Goal: Navigation & Orientation: Understand site structure

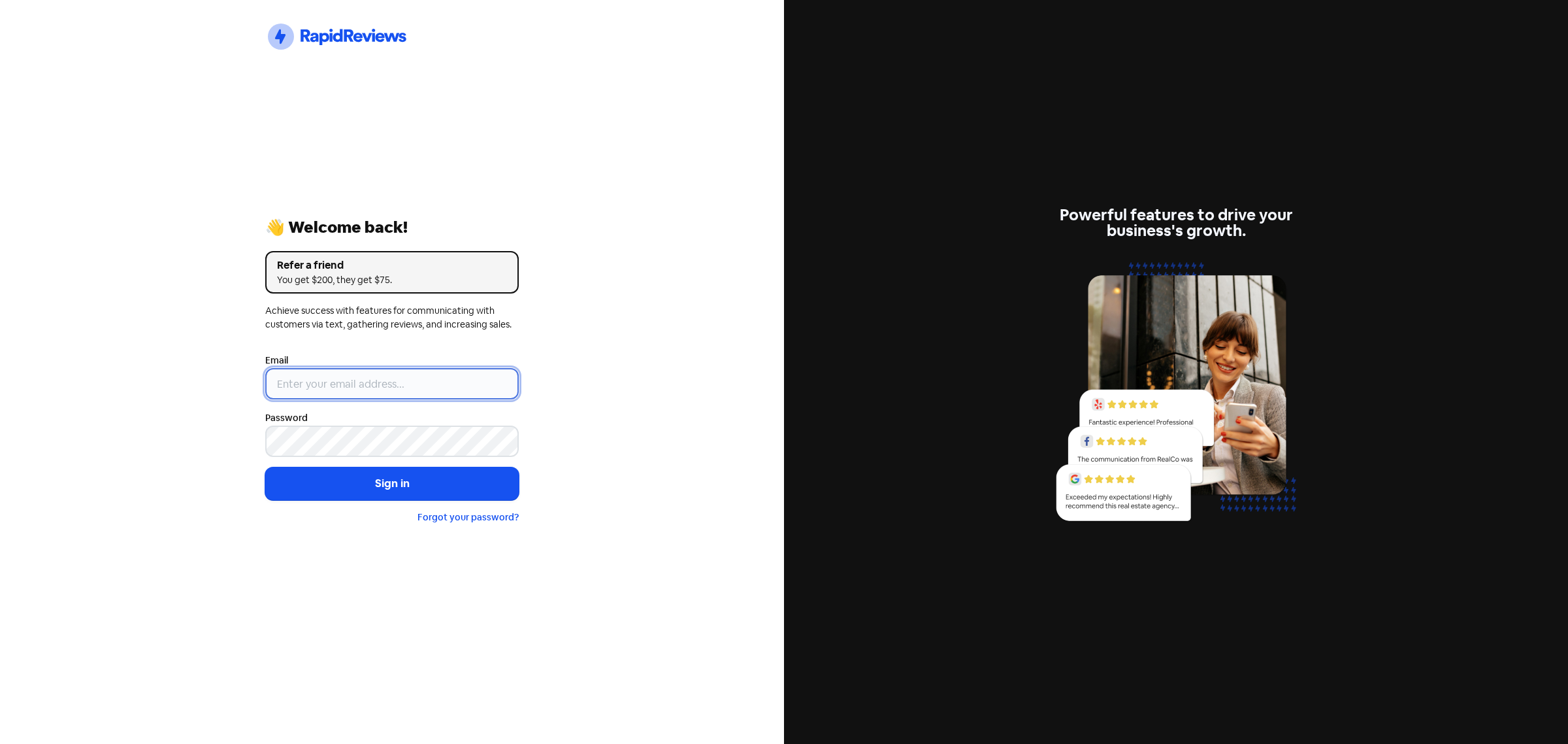
click at [397, 388] on input "email" at bounding box center [392, 384] width 254 height 32
click at [0, 743] on nordpass-portal at bounding box center [0, 744] width 0 height 0
type input "[EMAIL_ADDRESS][DOMAIN_NAME]"
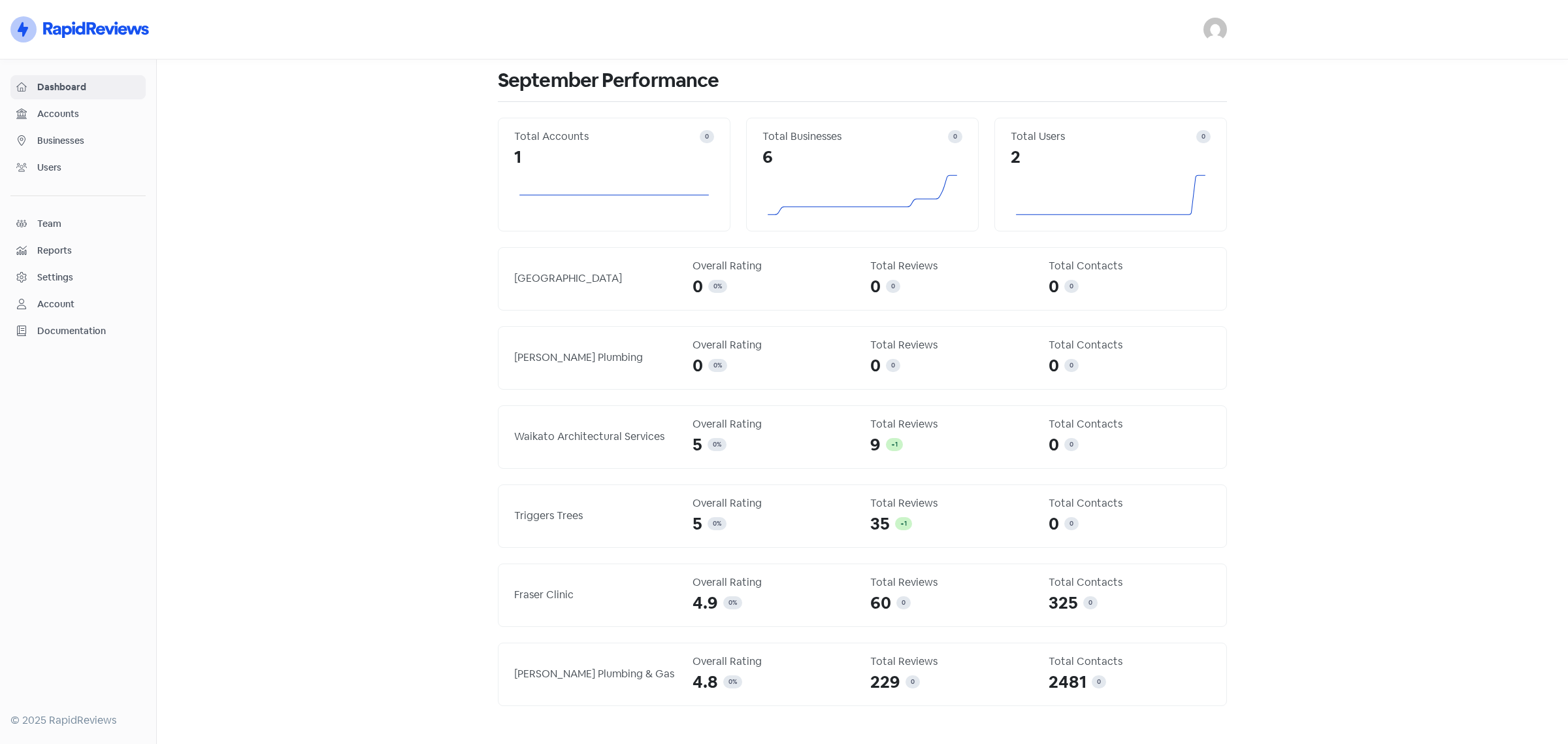
drag, startPoint x: 883, startPoint y: 368, endPoint x: 609, endPoint y: 386, distance: 274.6
click at [881, 368] on div "0 0" at bounding box center [951, 366] width 163 height 26
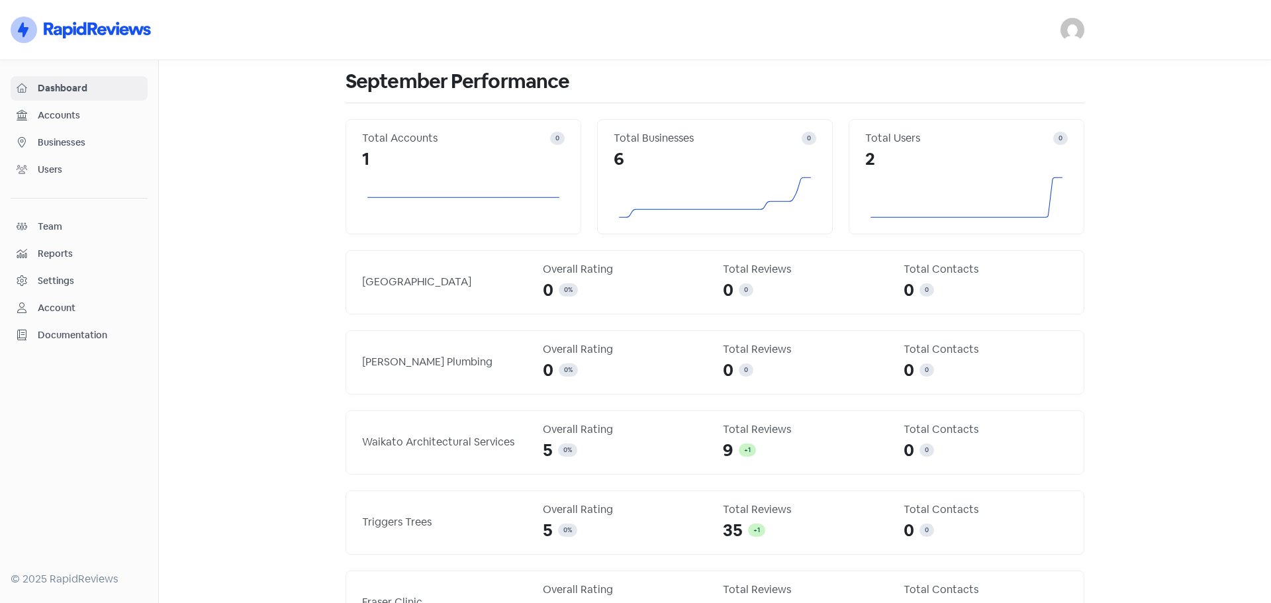
click at [270, 248] on main "September Performance Total Accounts 0 1 Total Businesses 0 6 Total Users 0 2 P…" at bounding box center [715, 331] width 1112 height 543
click at [74, 86] on span "Dashboard" at bounding box center [90, 88] width 104 height 14
click at [58, 115] on span "Accounts" at bounding box center [90, 116] width 104 height 14
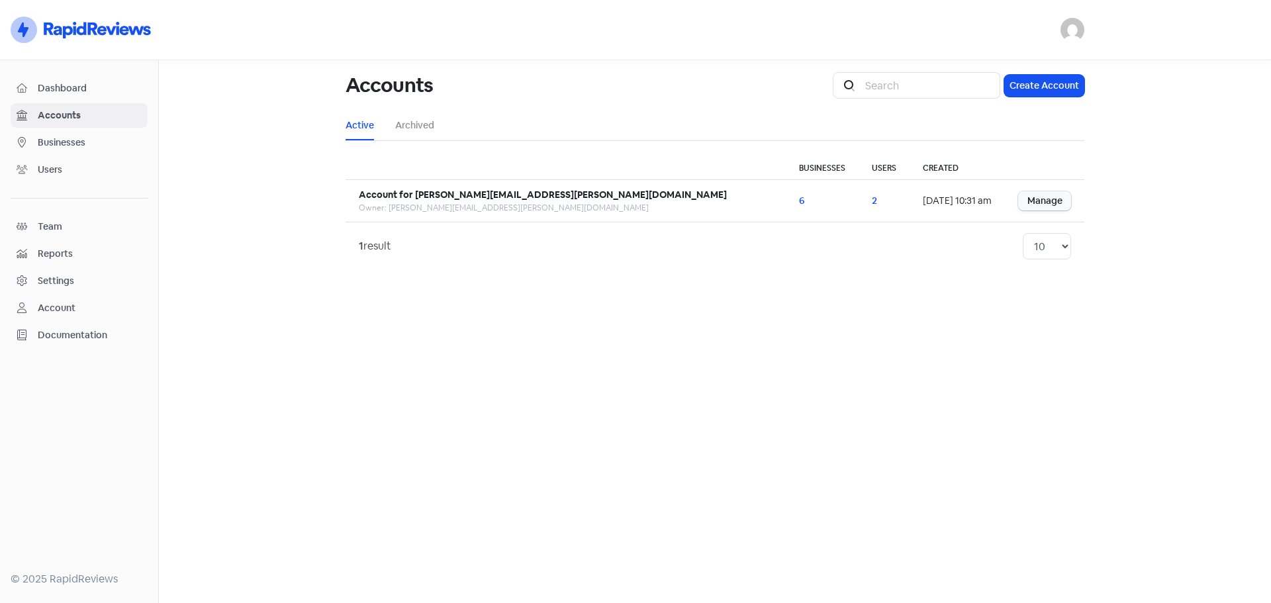
click at [44, 143] on span "Businesses" at bounding box center [90, 143] width 104 height 14
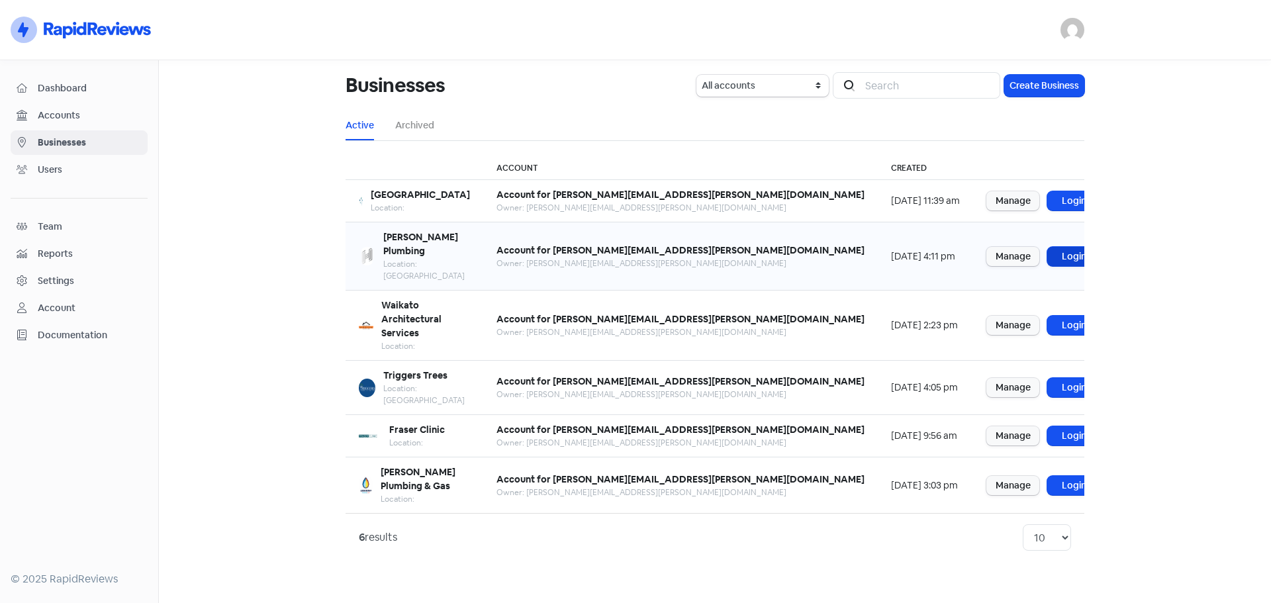
click at [1048, 247] on link "Login" at bounding box center [1074, 256] width 53 height 19
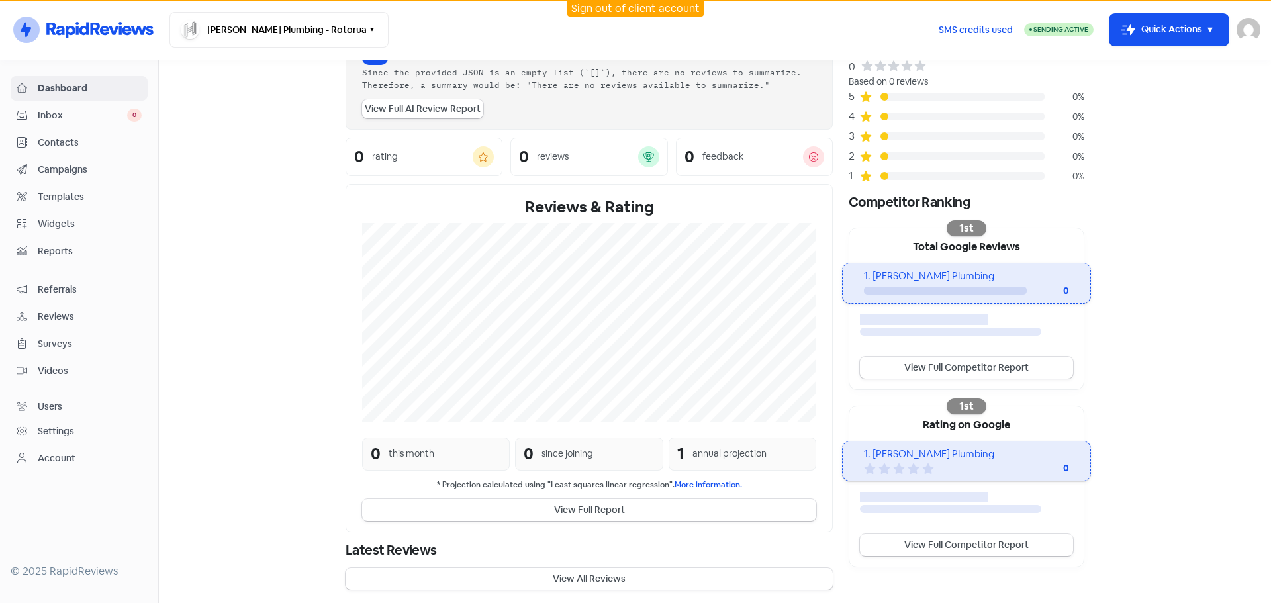
scroll to position [85, 0]
click at [717, 449] on div "annual projection" at bounding box center [730, 451] width 74 height 14
click at [1245, 399] on section "New Streamline your review responses with our automated AI reply assistant . Vi…" at bounding box center [715, 289] width 1112 height 628
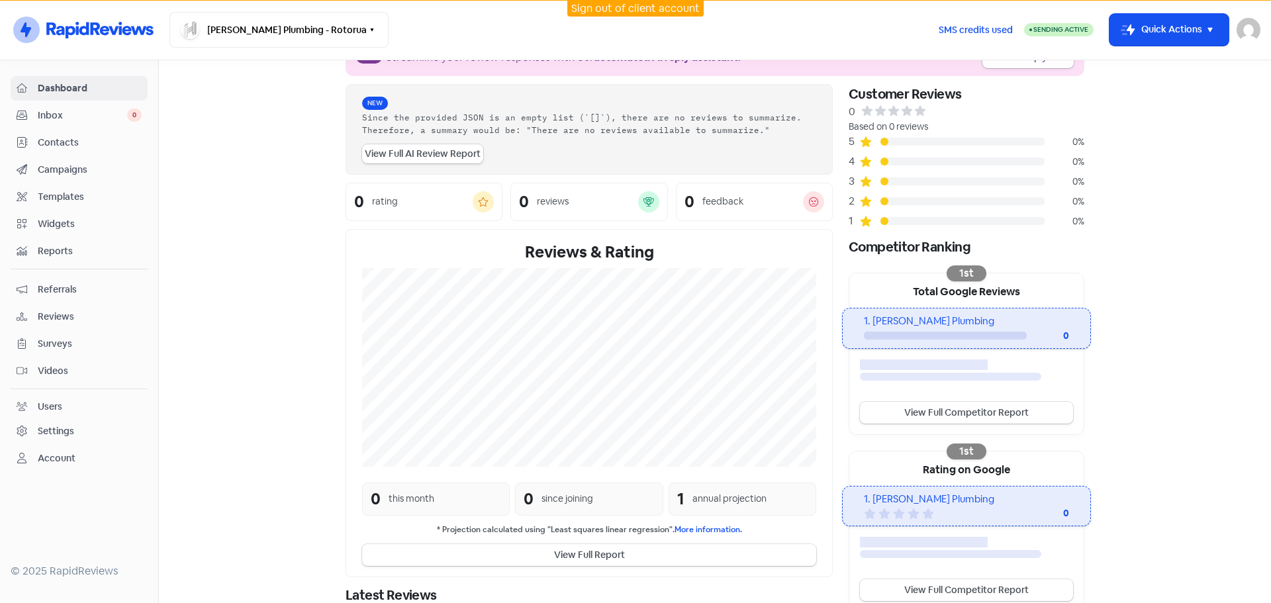
scroll to position [0, 0]
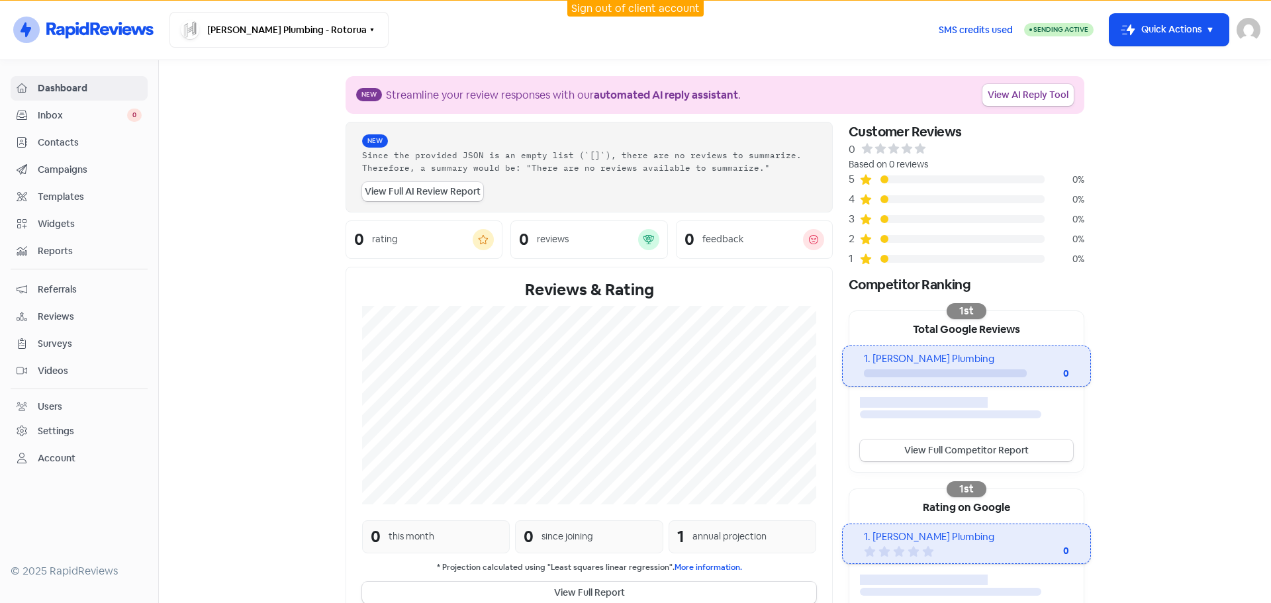
click at [60, 313] on span "Reviews" at bounding box center [90, 317] width 104 height 14
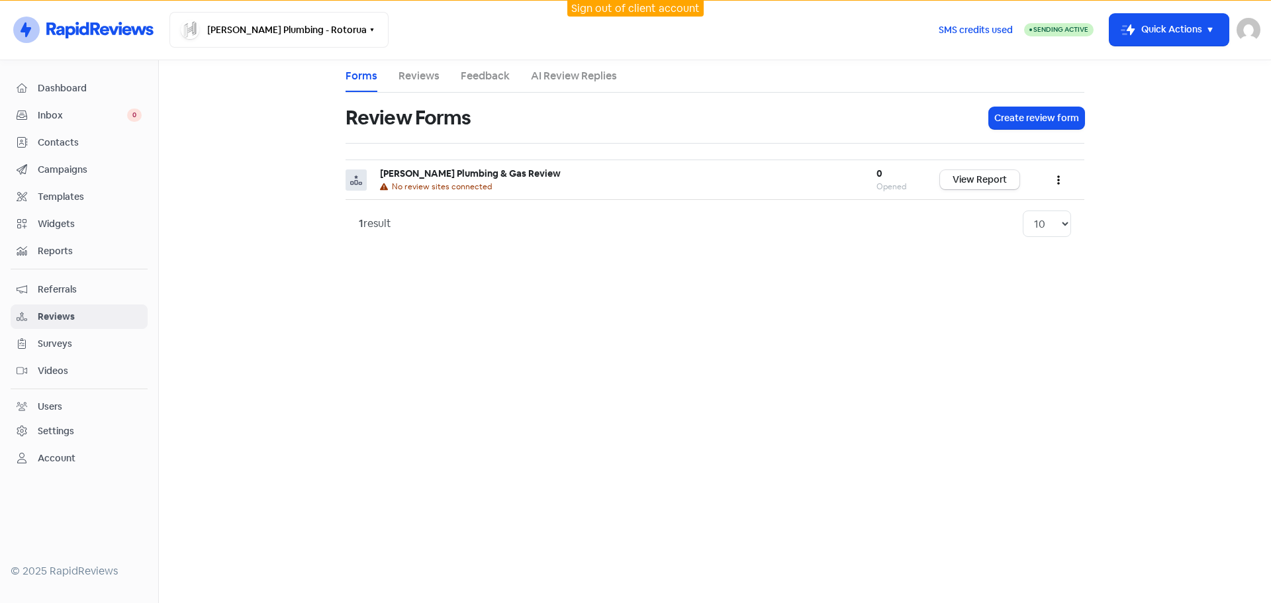
click at [410, 70] on link "Reviews" at bounding box center [419, 76] width 41 height 16
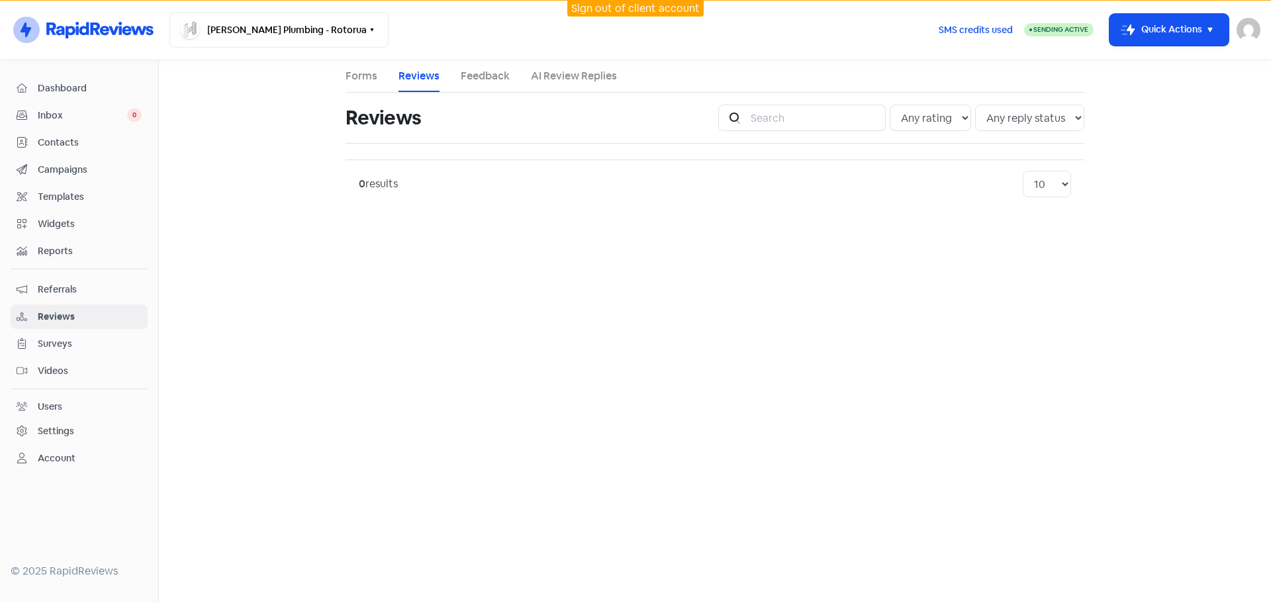
click at [483, 80] on link "Feedback" at bounding box center [485, 76] width 49 height 16
click at [375, 77] on link "Forms" at bounding box center [362, 76] width 32 height 16
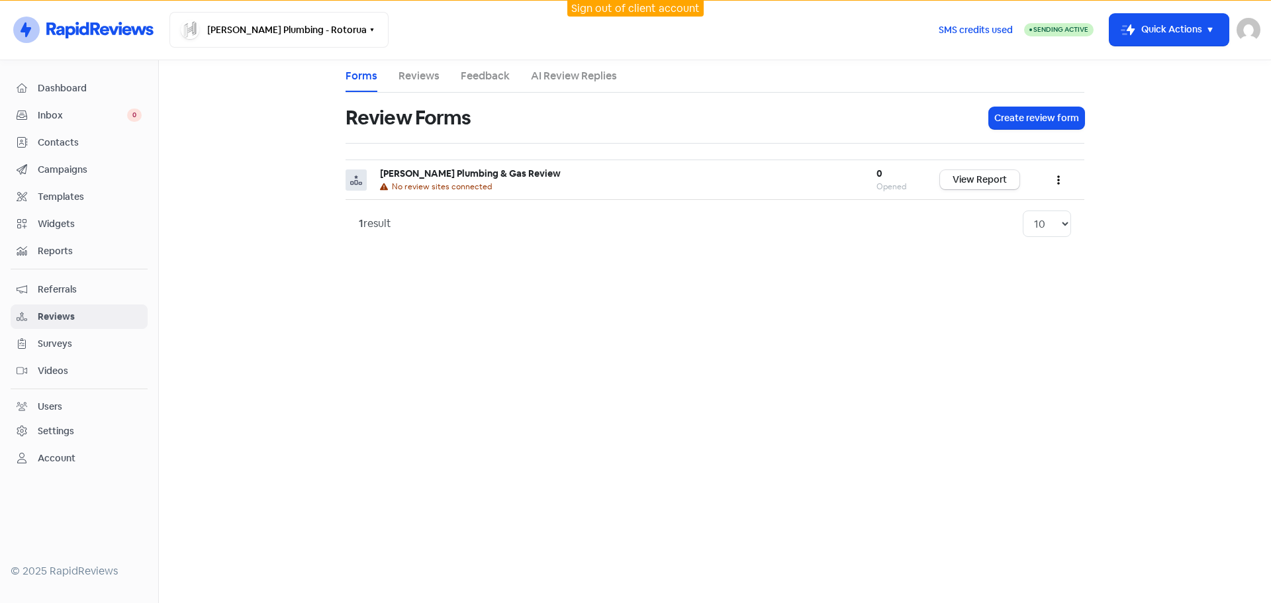
click at [57, 108] on div "Inbox 0" at bounding box center [79, 115] width 125 height 15
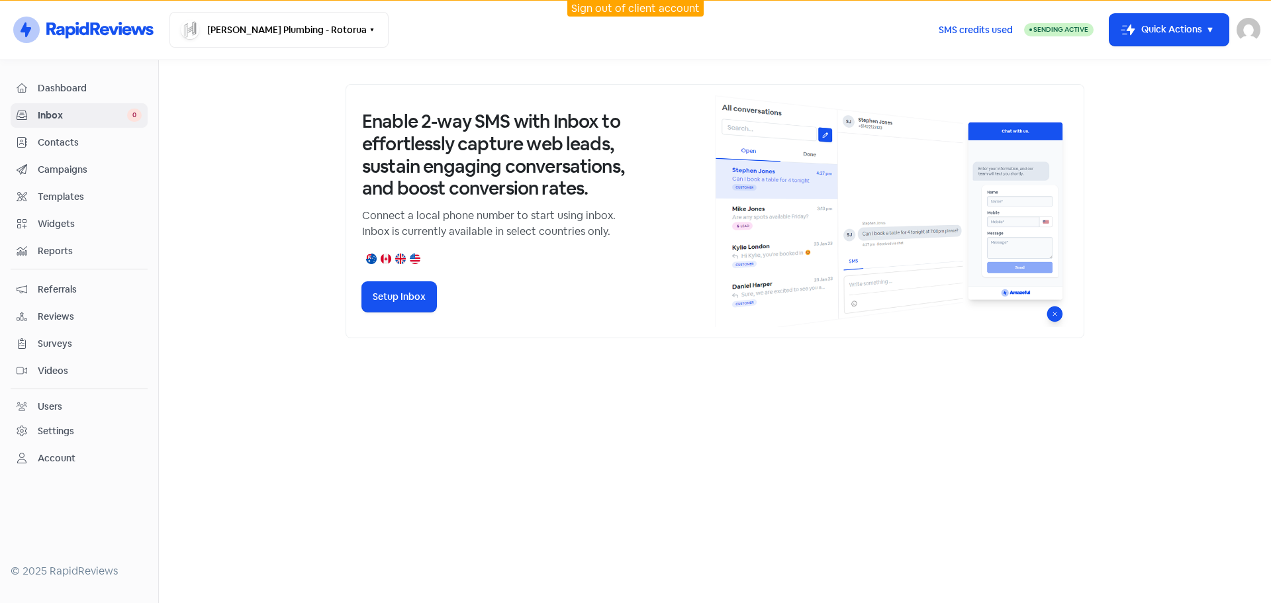
click at [505, 396] on div at bounding box center [715, 331] width 1112 height 543
click at [49, 456] on div "Account" at bounding box center [57, 459] width 38 height 14
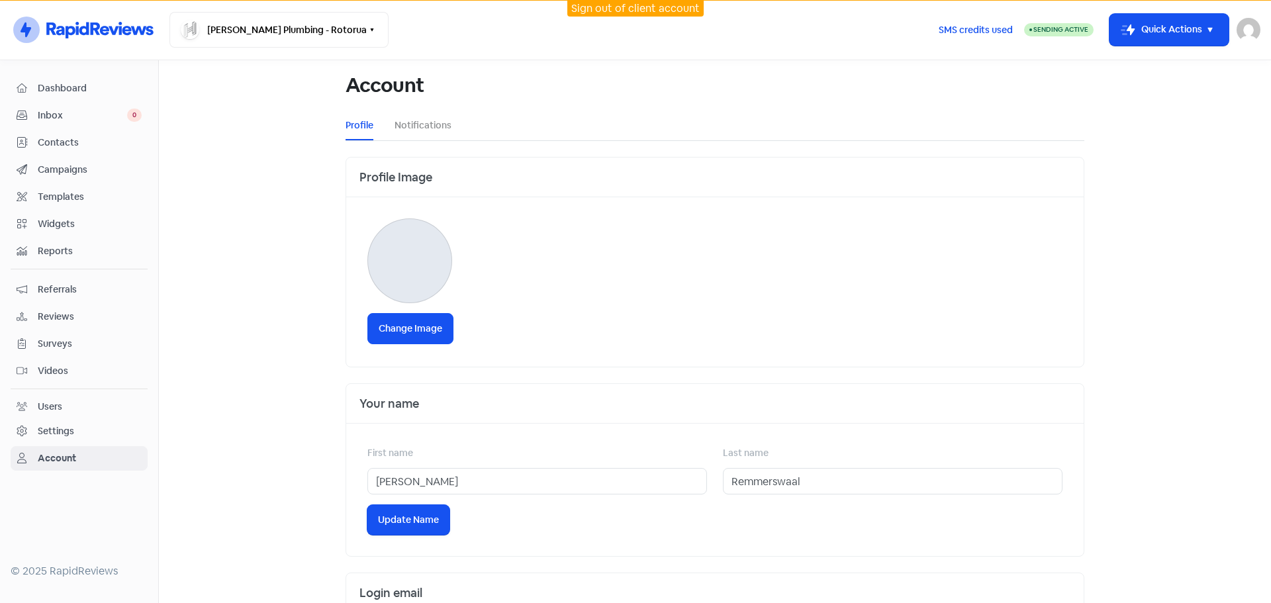
click at [79, 117] on span "Inbox" at bounding box center [82, 116] width 89 height 14
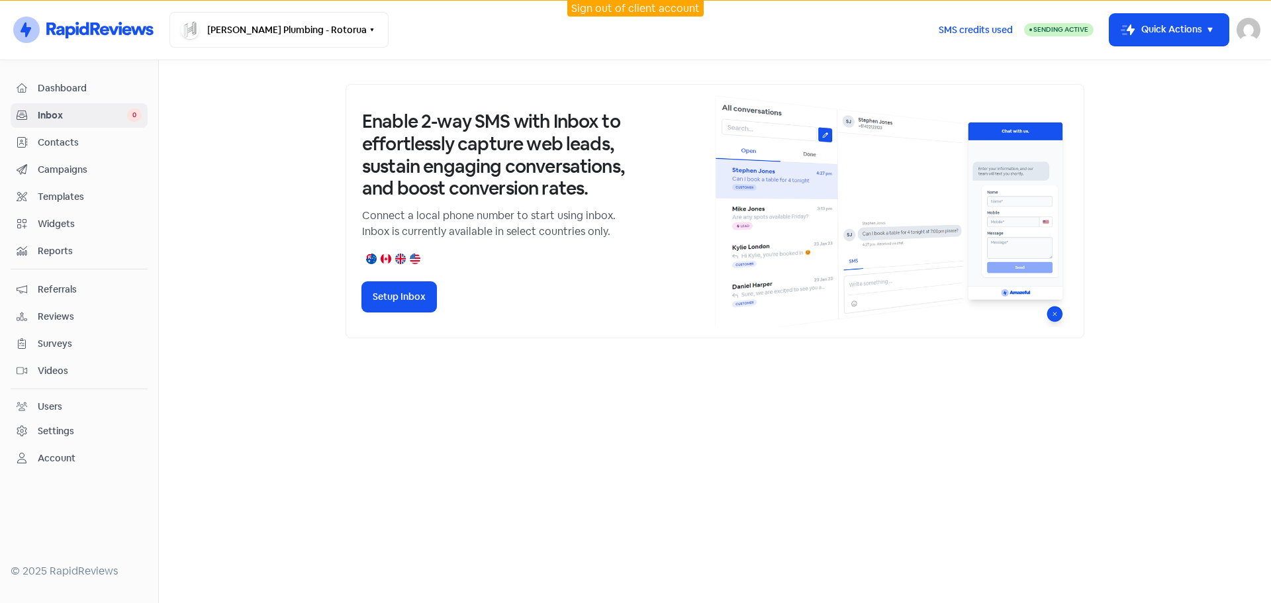
click at [285, 393] on div at bounding box center [715, 331] width 1112 height 543
click at [68, 158] on link "Campaigns" at bounding box center [79, 170] width 137 height 25
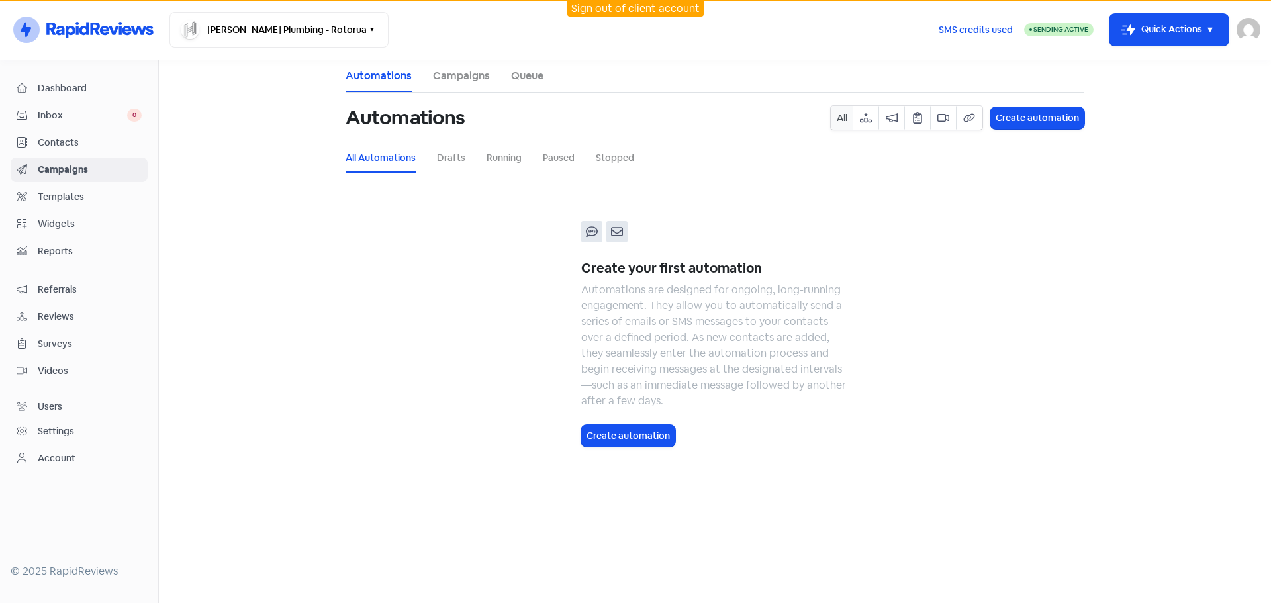
click at [468, 82] on link "Campaigns" at bounding box center [461, 76] width 57 height 16
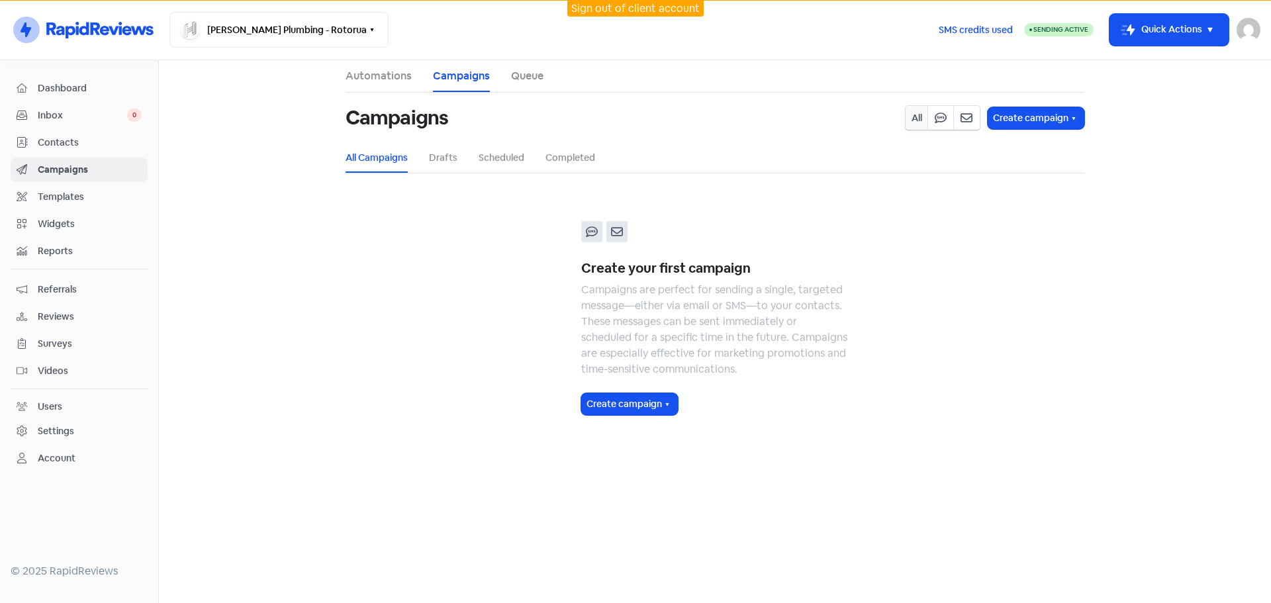
click at [85, 203] on span "Templates" at bounding box center [90, 197] width 104 height 14
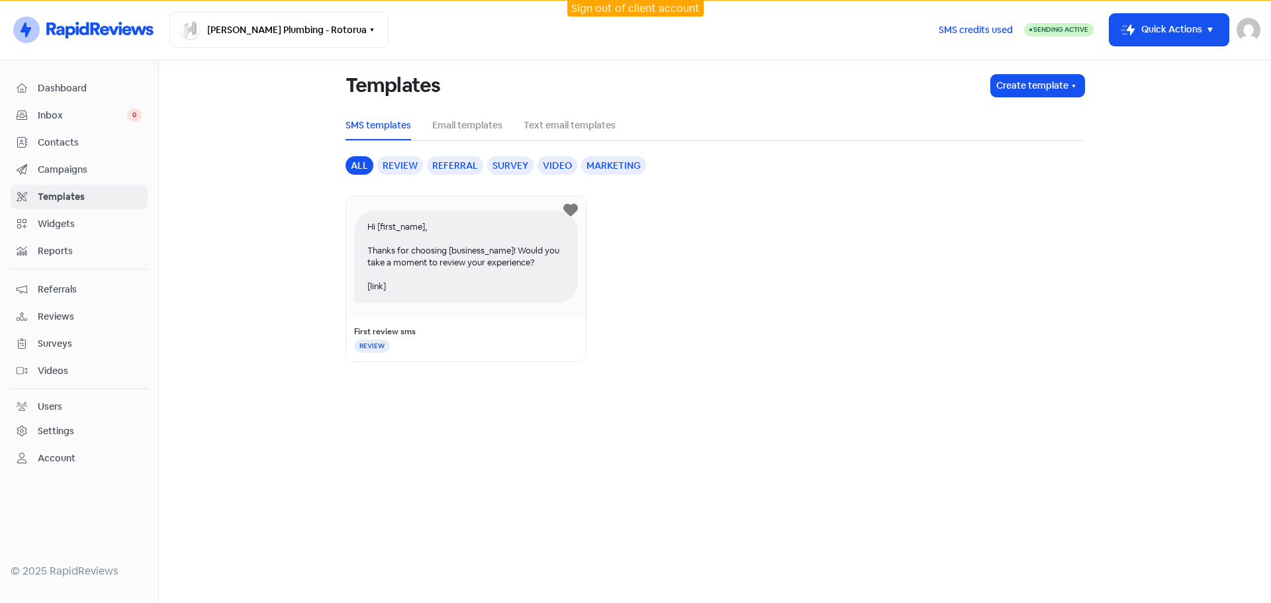
click at [50, 224] on span "Widgets" at bounding box center [90, 224] width 104 height 14
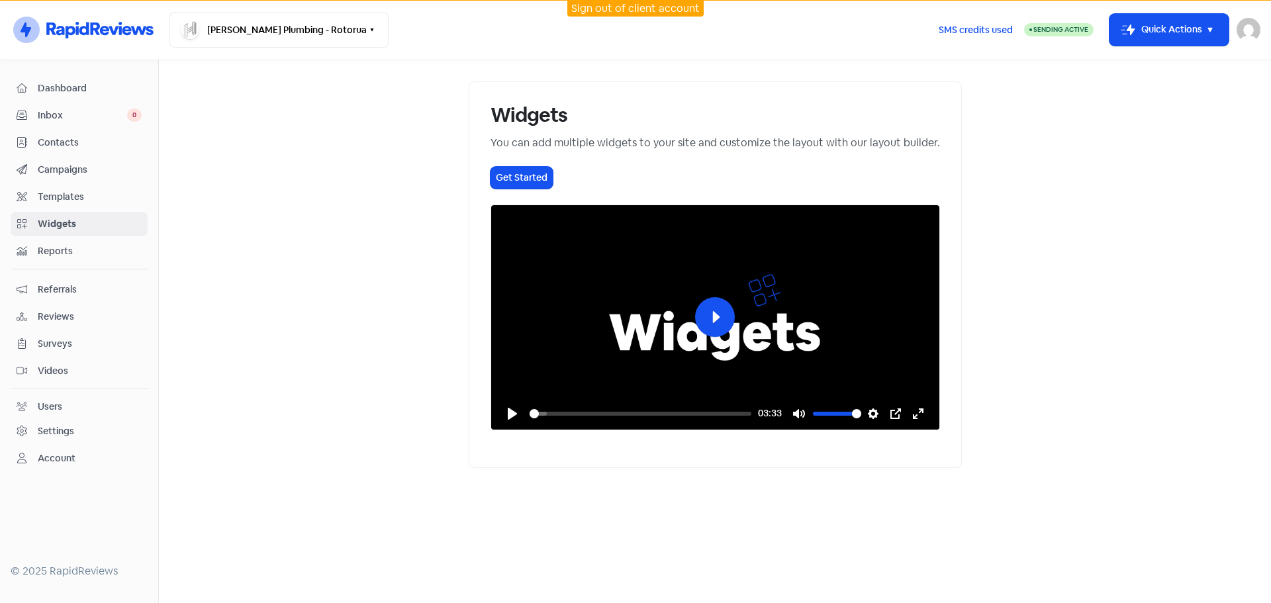
click at [57, 246] on span "Reports" at bounding box center [90, 251] width 104 height 14
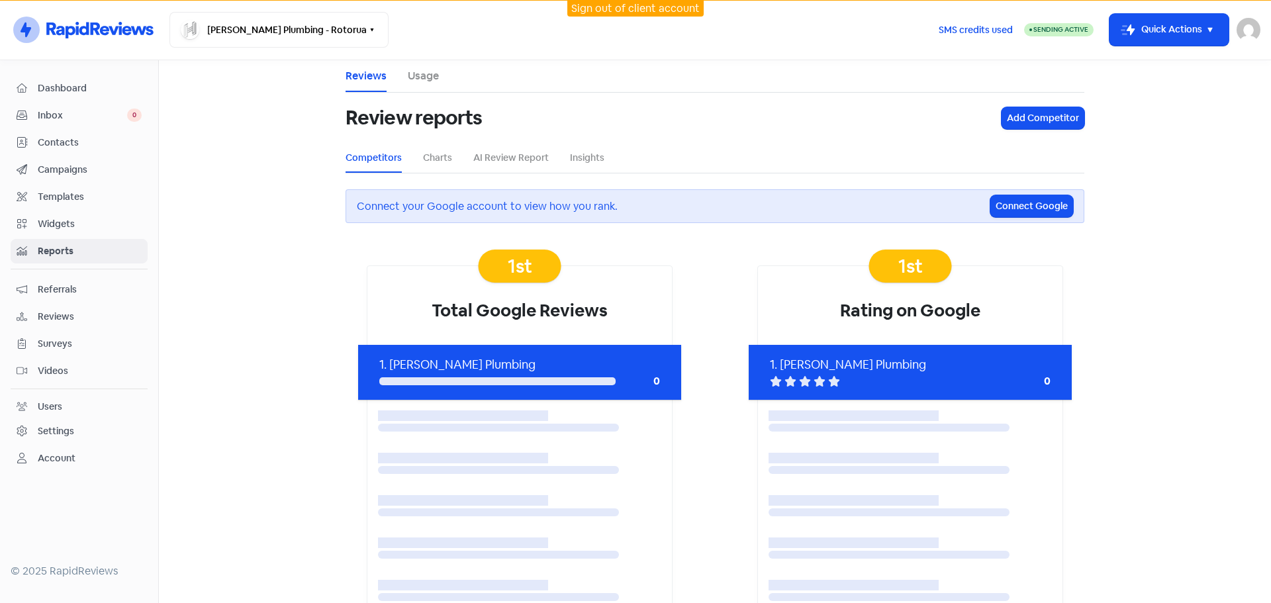
click at [72, 290] on span "Referrals" at bounding box center [90, 290] width 104 height 14
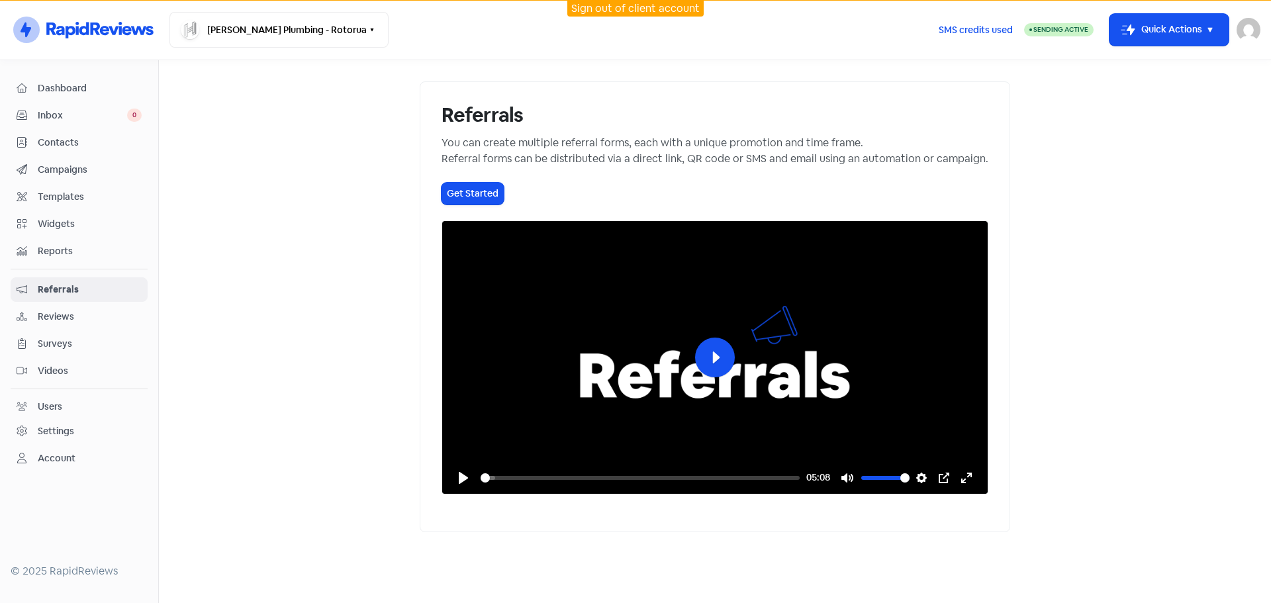
scroll to position [63, 0]
click at [80, 308] on link "Reviews" at bounding box center [79, 317] width 137 height 25
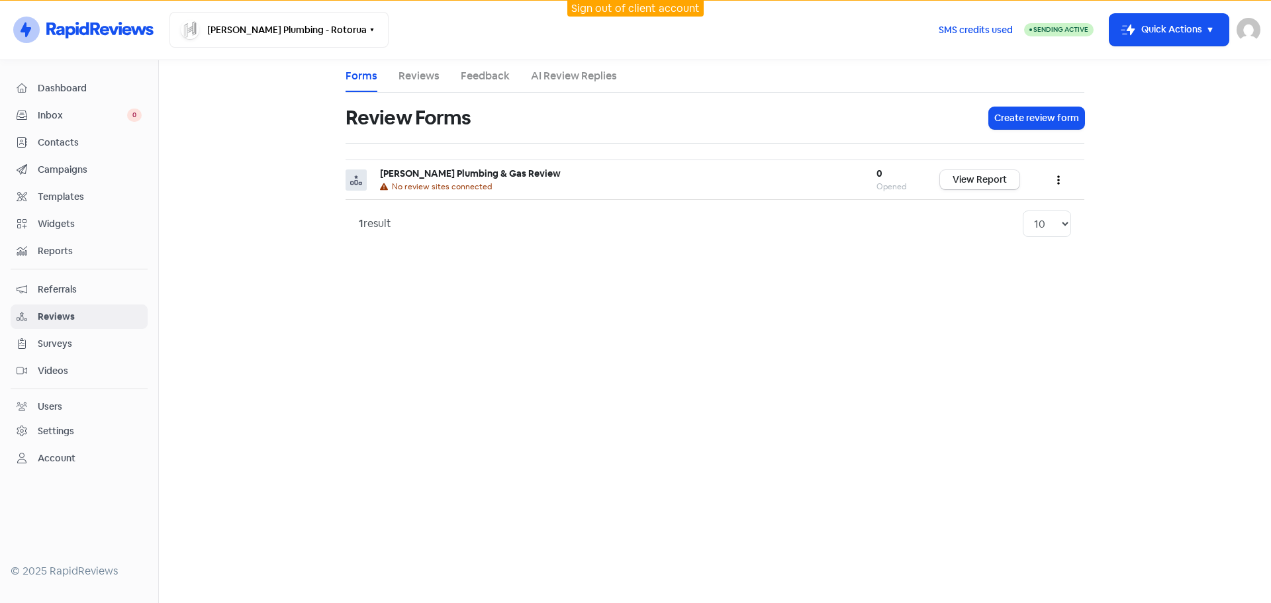
click at [76, 350] on span "Surveys" at bounding box center [90, 344] width 104 height 14
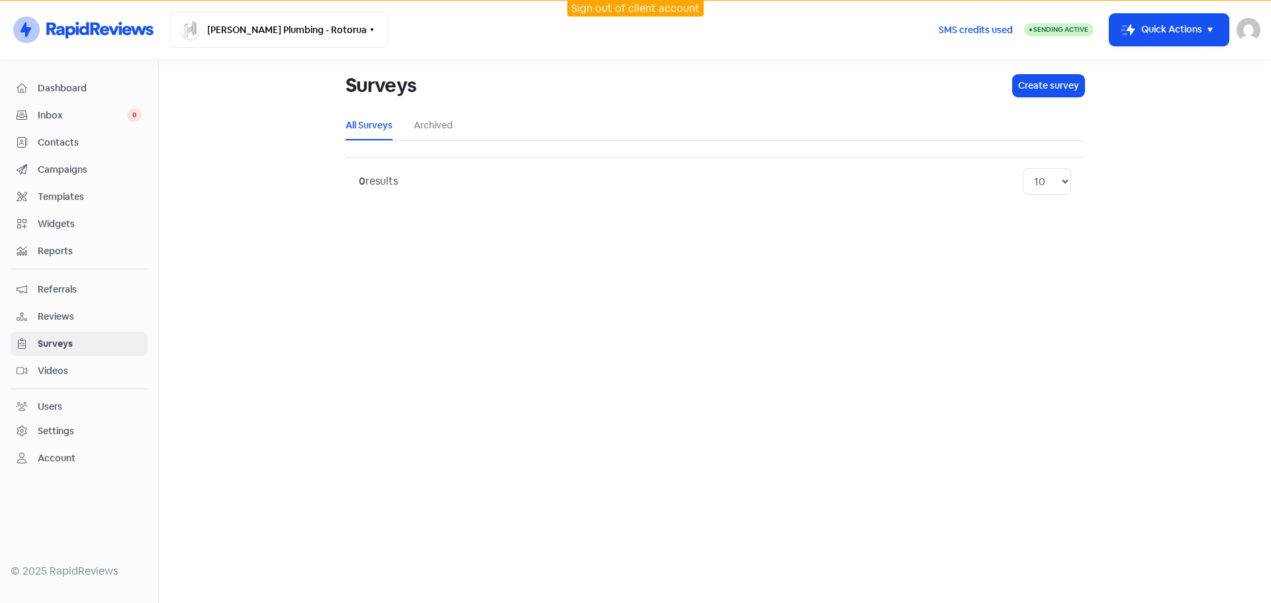
click at [61, 326] on link "Reviews" at bounding box center [79, 317] width 137 height 25
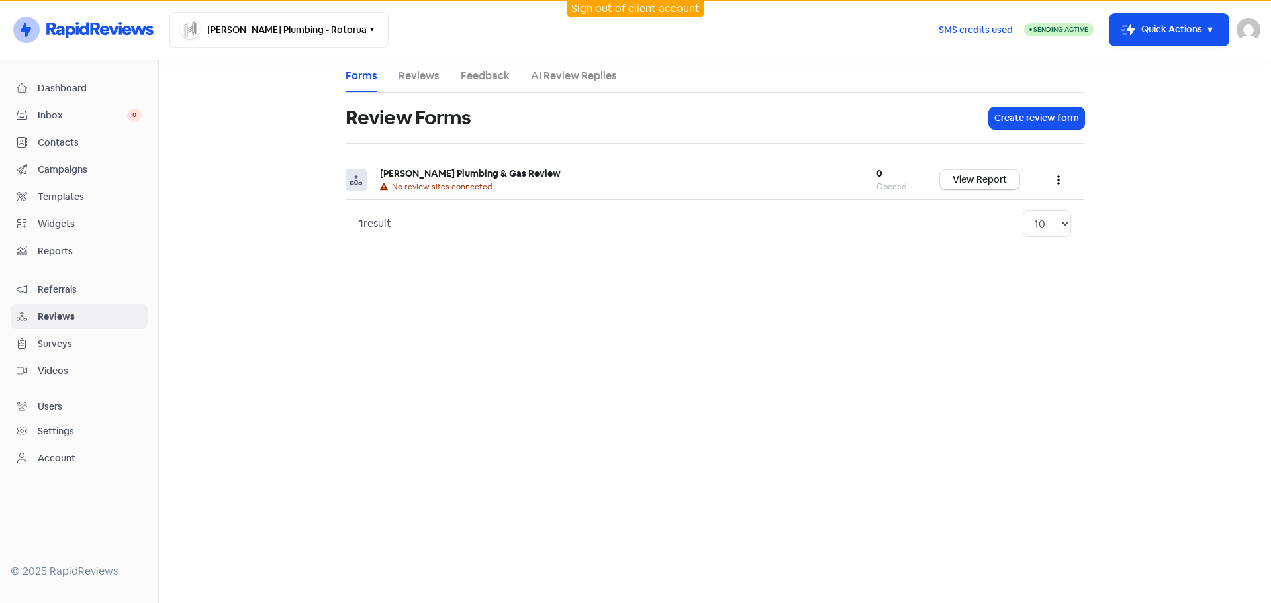
click at [35, 431] on div "Settings" at bounding box center [79, 431] width 125 height 15
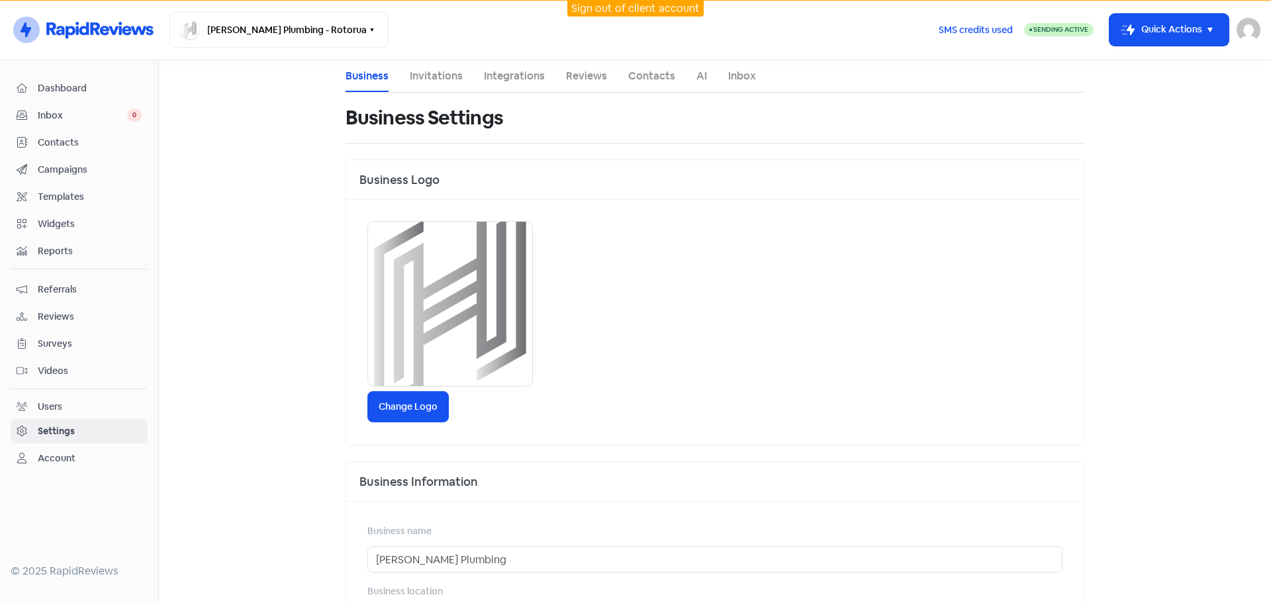
click at [509, 78] on link "Integrations" at bounding box center [514, 76] width 61 height 16
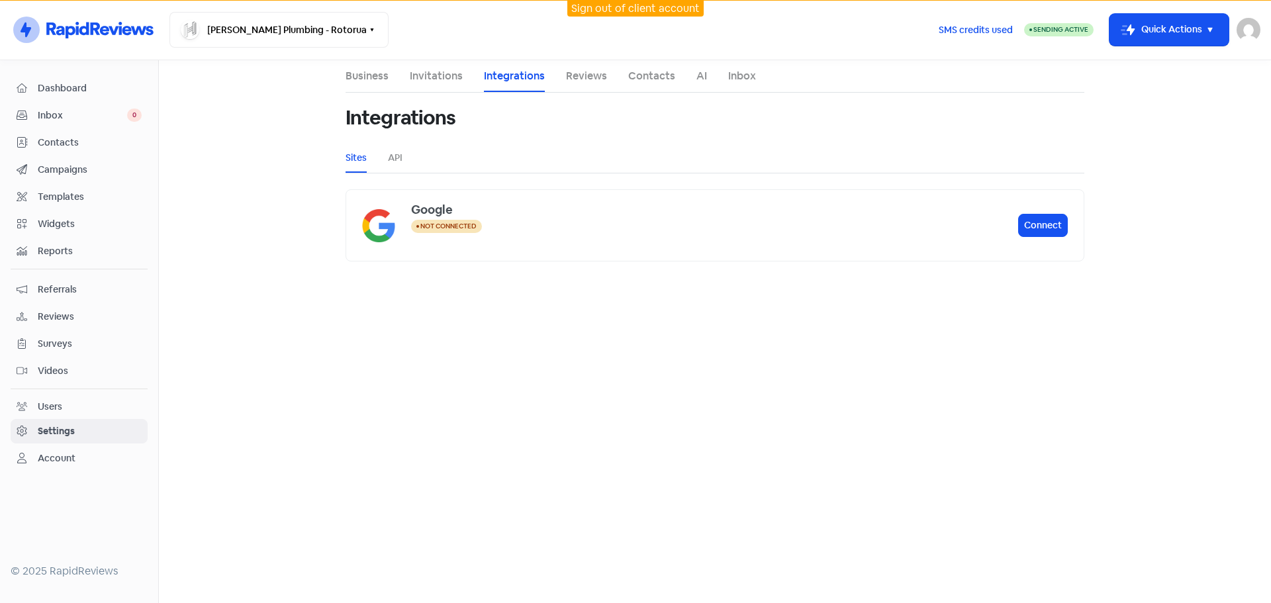
click at [589, 77] on link "Reviews" at bounding box center [586, 76] width 41 height 16
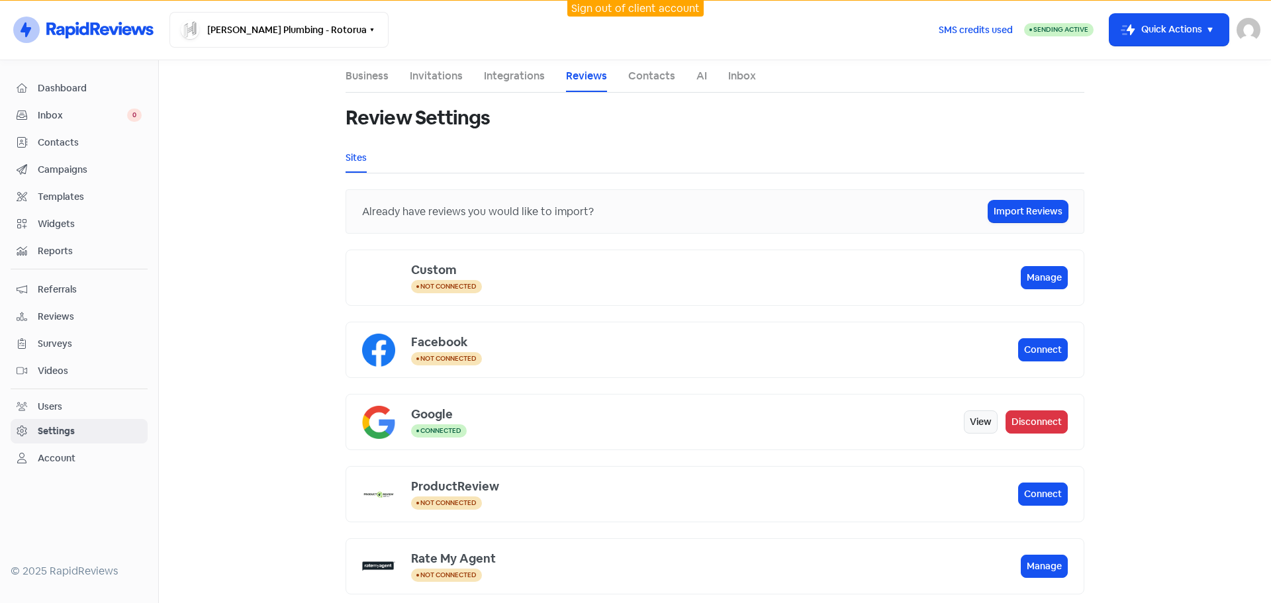
click at [1192, 377] on main "Business Invitations Integrations Reviews Contacts AI Inbox Review Settings Sit…" at bounding box center [715, 331] width 1112 height 543
